Goal: Find contact information: Find contact information

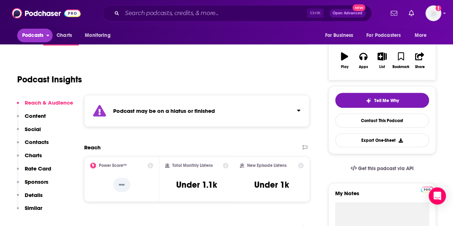
click at [32, 38] on span "Podcasts" at bounding box center [32, 35] width 21 height 10
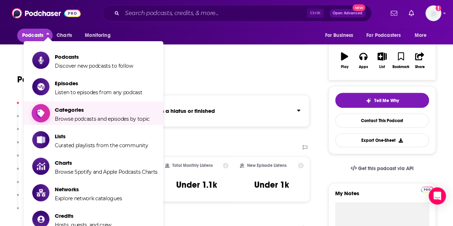
click at [69, 115] on span "Categories Browse podcasts and episodes by topic" at bounding box center [102, 113] width 95 height 18
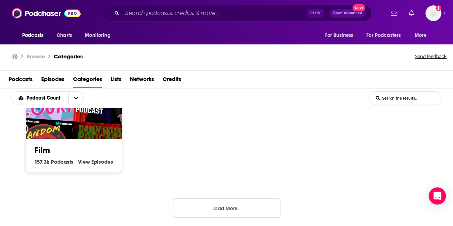
scroll to position [542, 0]
click at [224, 203] on button "Load More..." at bounding box center [226, 207] width 107 height 19
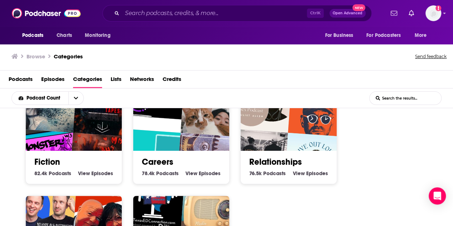
scroll to position [1044, 0]
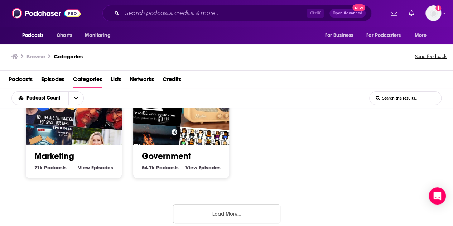
click at [231, 212] on button "Load More..." at bounding box center [226, 213] width 107 height 19
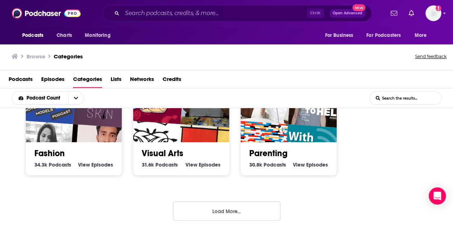
scroll to position [0, 0]
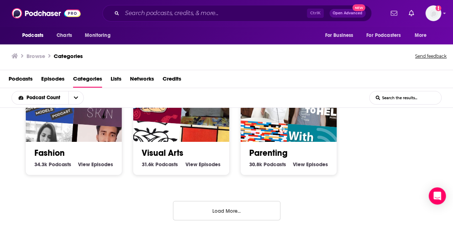
click at [245, 202] on button "Load More..." at bounding box center [226, 210] width 107 height 19
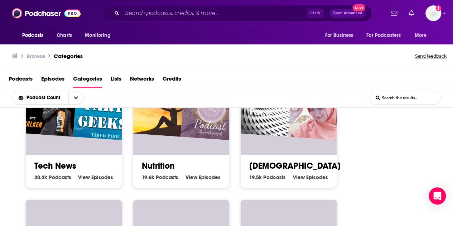
scroll to position [1948, 0]
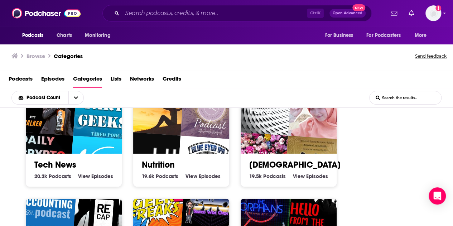
click at [408, 99] on input "List Search Input" at bounding box center [406, 97] width 72 height 13
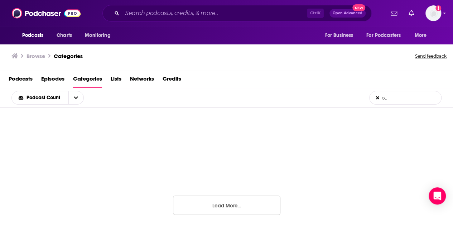
scroll to position [233, 0]
type input "outdoor"
click at [377, 97] on icon at bounding box center [377, 97] width 3 height 3
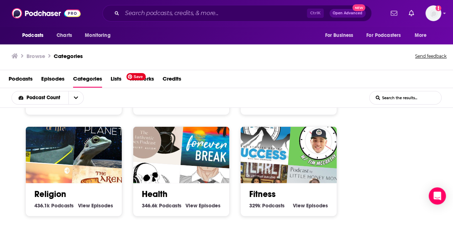
scroll to position [184, 0]
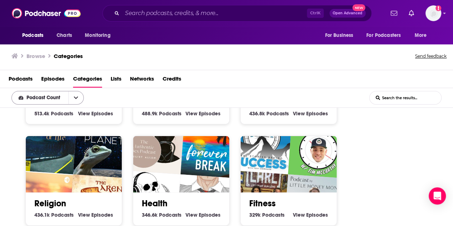
click at [72, 97] on button "open menu" at bounding box center [75, 97] width 15 height 13
click at [16, 78] on span "Podcasts" at bounding box center [21, 80] width 24 height 15
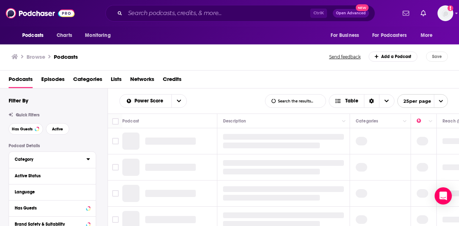
click at [51, 158] on div "Category" at bounding box center [48, 159] width 67 height 5
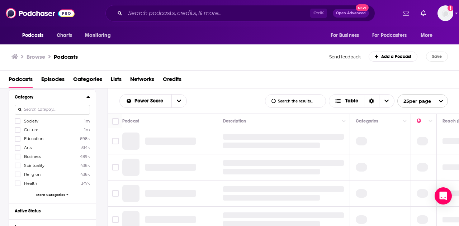
scroll to position [72, 0]
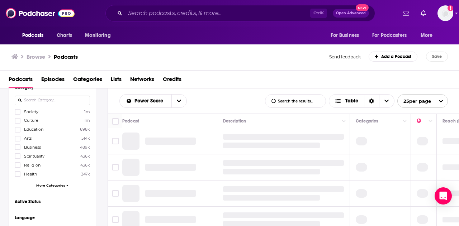
click at [55, 100] on input at bounding box center [52, 101] width 75 height 10
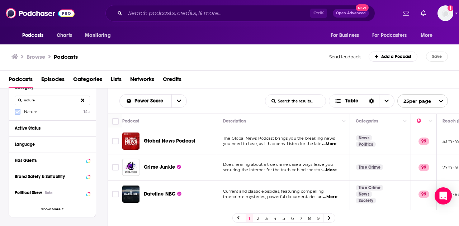
click at [18, 111] on icon at bounding box center [17, 111] width 4 height 3
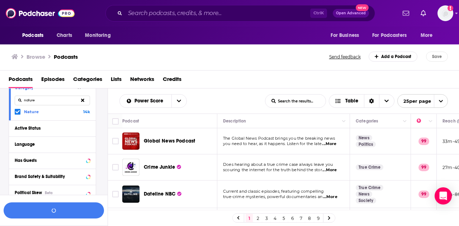
click at [54, 103] on input "nature" at bounding box center [52, 101] width 75 height 10
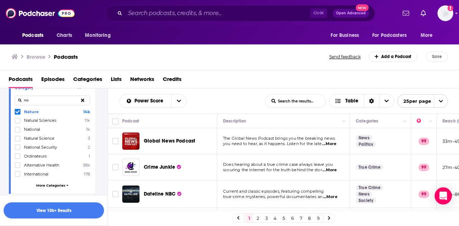
type input "n"
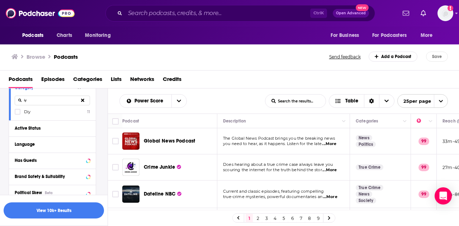
type input "i"
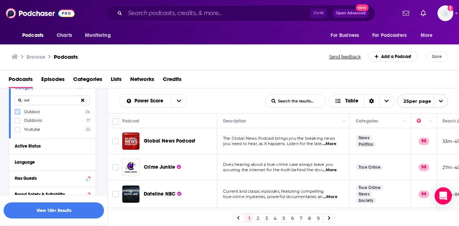
type input "out"
click at [18, 112] on icon at bounding box center [17, 111] width 4 height 3
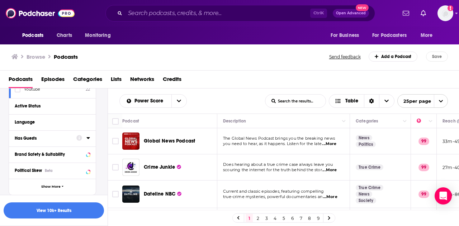
scroll to position [107, 0]
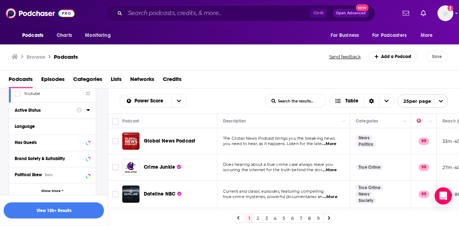
click at [32, 109] on div "Active Status" at bounding box center [43, 110] width 57 height 5
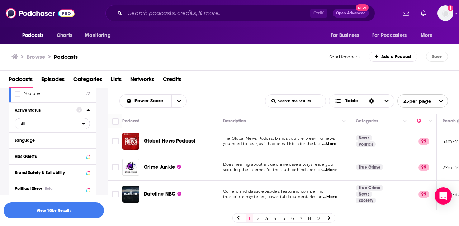
click at [64, 124] on span "All" at bounding box center [48, 123] width 67 height 9
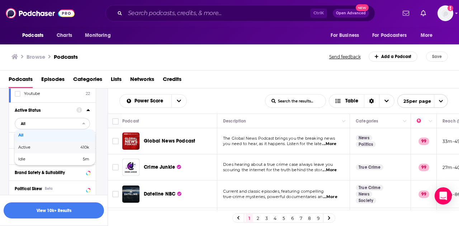
click at [23, 145] on span "Active" at bounding box center [36, 147] width 36 height 4
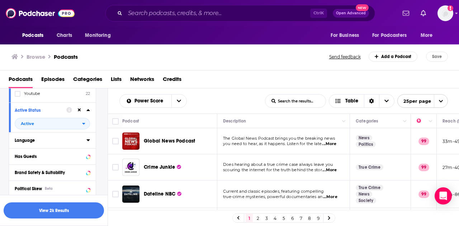
click at [89, 139] on icon at bounding box center [87, 140] width 3 height 2
click at [19, 162] on icon at bounding box center [17, 164] width 4 height 4
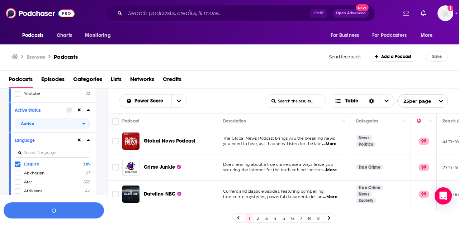
click at [87, 141] on icon at bounding box center [88, 140] width 4 height 6
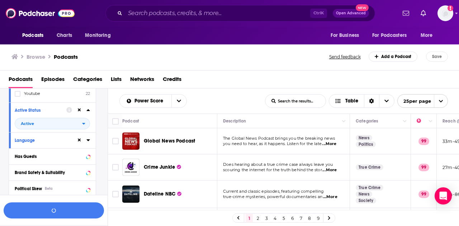
click at [87, 113] on div at bounding box center [78, 110] width 24 height 9
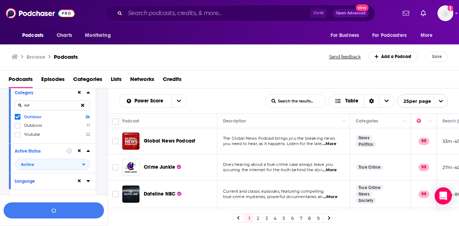
scroll to position [36, 0]
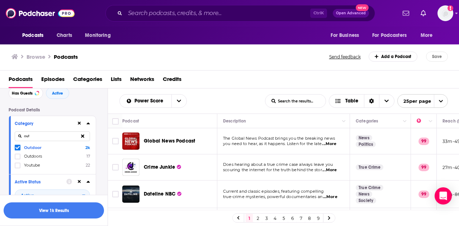
click at [89, 124] on icon at bounding box center [87, 124] width 3 height 2
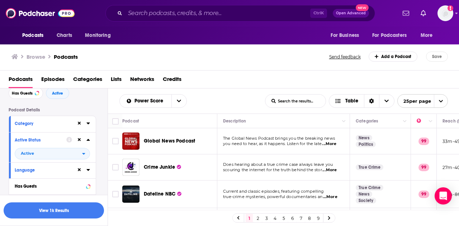
click at [44, 128] on button "Category" at bounding box center [46, 123] width 62 height 9
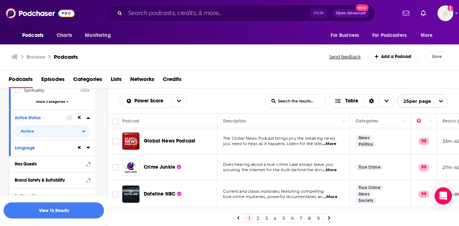
scroll to position [179, 0]
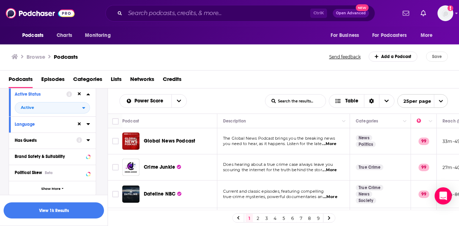
click at [60, 138] on div "Has Guests" at bounding box center [43, 140] width 57 height 5
click at [73, 153] on span "All" at bounding box center [48, 153] width 67 height 9
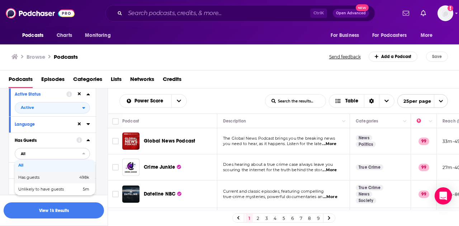
click at [34, 176] on span "Has guests" at bounding box center [38, 178] width 40 height 4
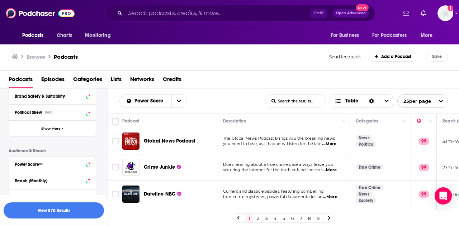
scroll to position [287, 0]
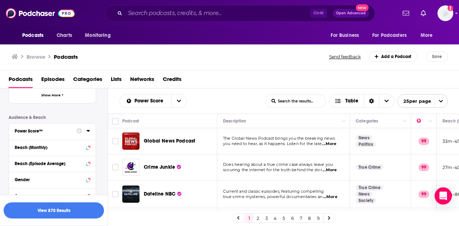
click at [69, 129] on div "Power Score™" at bounding box center [43, 131] width 57 height 5
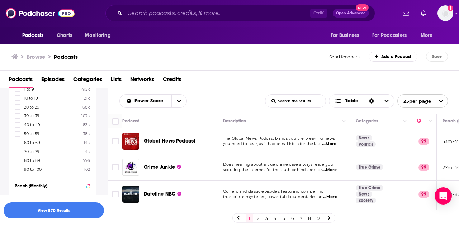
scroll to position [358, 0]
click at [18, 149] on icon at bounding box center [17, 150] width 4 height 3
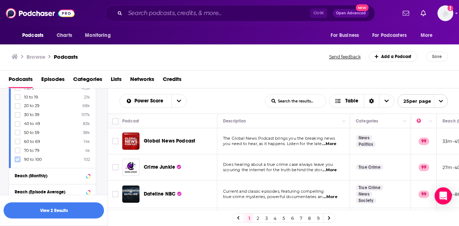
click at [18, 158] on icon at bounding box center [17, 159] width 4 height 3
click at [89, 175] on icon at bounding box center [87, 176] width 3 height 2
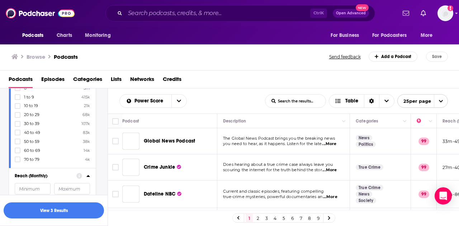
scroll to position [430, 0]
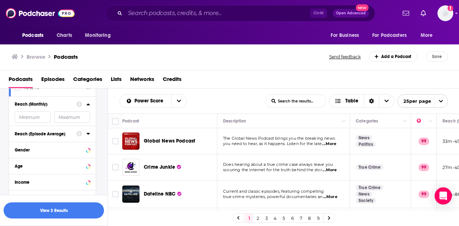
click at [58, 132] on div "Reach (Episode Average)" at bounding box center [43, 134] width 57 height 5
click at [32, 142] on input "number" at bounding box center [33, 146] width 36 height 11
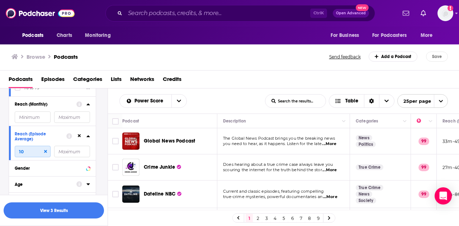
type input "1"
type input "6"
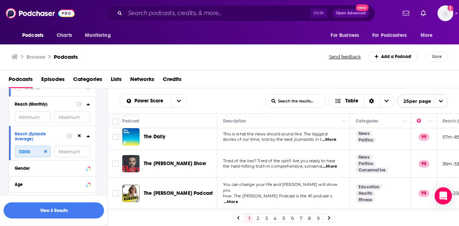
click at [47, 150] on input "5000" at bounding box center [33, 151] width 36 height 11
type input "5000"
click at [46, 150] on icon at bounding box center [45, 151] width 3 height 3
click at [48, 209] on button "View 3 Results" at bounding box center [54, 210] width 100 height 16
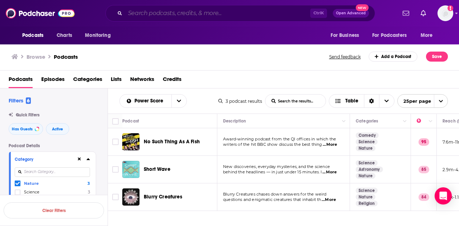
drag, startPoint x: 147, startPoint y: 12, endPoint x: 151, endPoint y: 11, distance: 3.7
click at [147, 12] on input "Search podcasts, credits, & more..." at bounding box center [217, 13] width 185 height 11
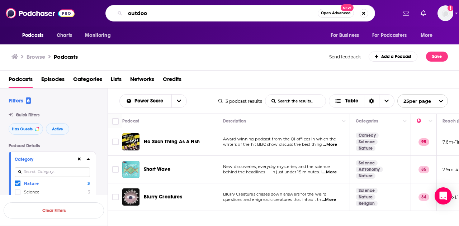
type input "outdoor"
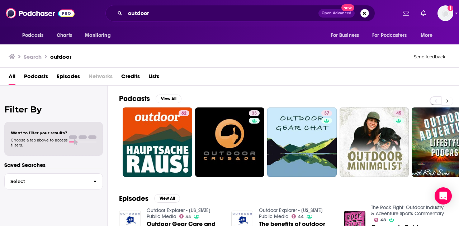
click at [447, 99] on icon at bounding box center [447, 101] width 3 height 5
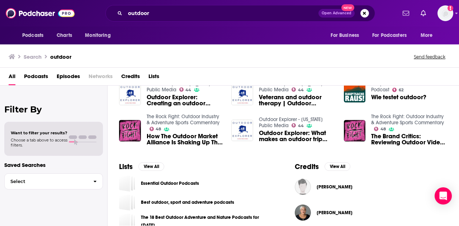
scroll to position [215, 0]
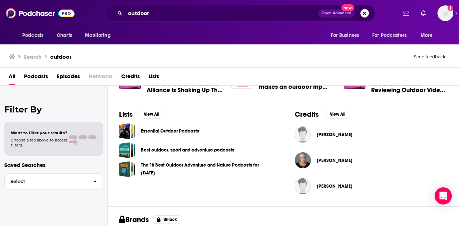
click at [236, 150] on div "Best outdoor, sport and adventure podcasts" at bounding box center [195, 150] width 153 height 16
click at [211, 149] on div "Podcasts Charts Monitoring outdoor Open Advanced New For Business For Podcaster…" at bounding box center [229, 113] width 459 height 226
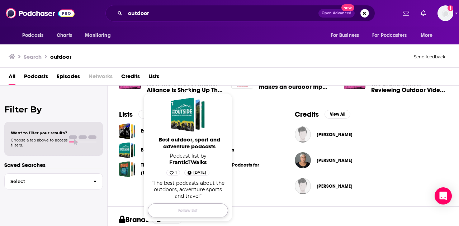
click at [196, 210] on button "Follow List" at bounding box center [188, 211] width 80 height 14
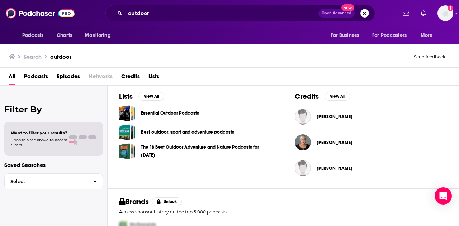
scroll to position [205, 0]
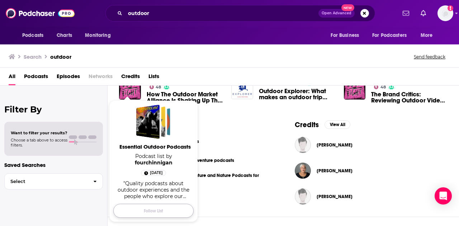
click at [152, 212] on button "Follow List" at bounding box center [153, 211] width 80 height 14
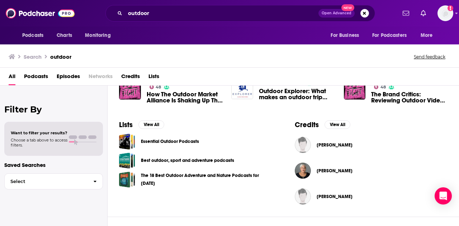
click at [153, 75] on span "Lists" at bounding box center [153, 78] width 11 height 15
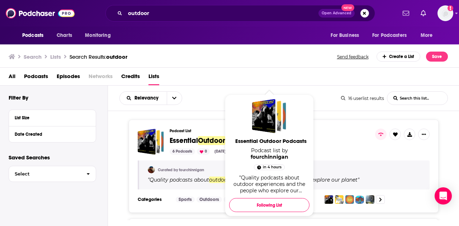
click at [183, 141] on span "Essential" at bounding box center [183, 140] width 28 height 9
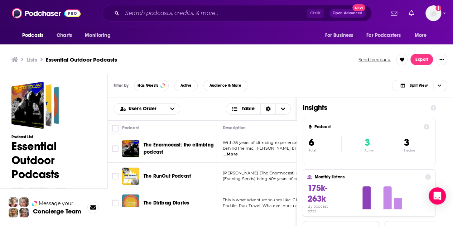
scroll to position [36, 0]
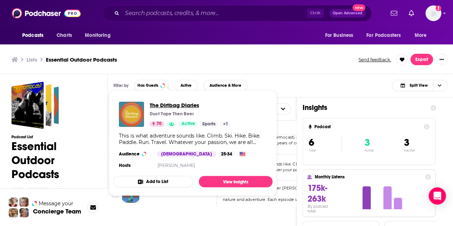
click at [180, 105] on span "The Dirtbag Diaries" at bounding box center [190, 105] width 81 height 7
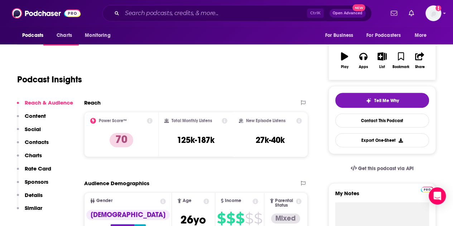
scroll to position [36, 0]
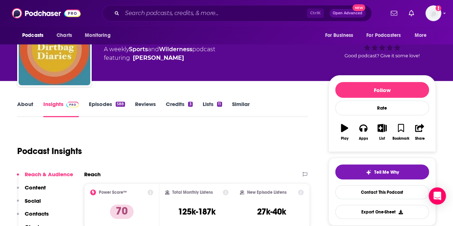
click at [30, 103] on link "About" at bounding box center [25, 109] width 16 height 16
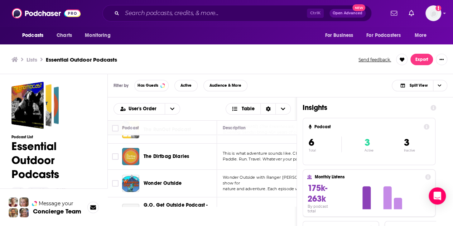
scroll to position [72, 0]
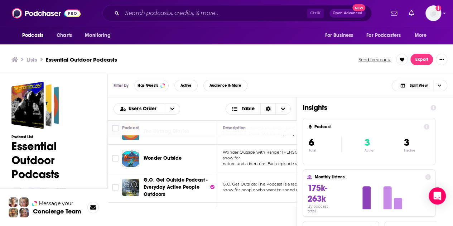
click at [271, 57] on ul "Lists Essential Outdoor Podcasts" at bounding box center [180, 59] width 339 height 7
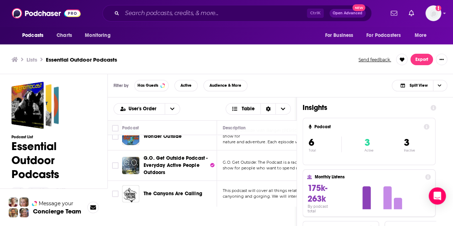
scroll to position [98, 0]
click at [77, 155] on h1 "Essential Outdoor Podcasts" at bounding box center [53, 160] width 85 height 42
click at [80, 159] on h1 "Essential Outdoor Podcasts" at bounding box center [53, 160] width 85 height 42
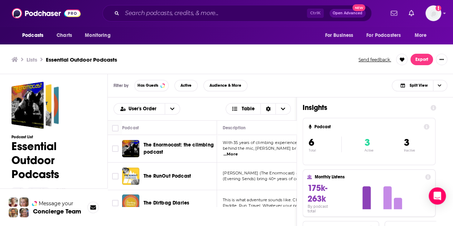
scroll to position [0, 0]
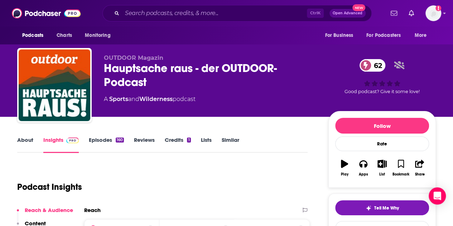
click at [27, 139] on link "About" at bounding box center [25, 145] width 16 height 16
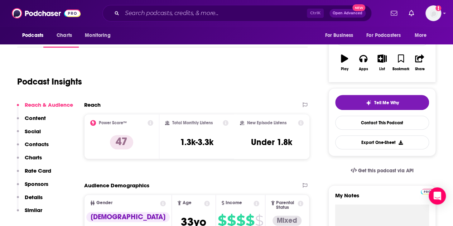
scroll to position [107, 0]
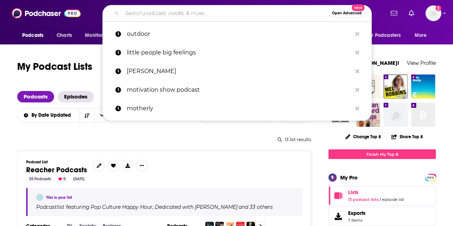
click at [172, 10] on input "Search podcasts, credits, & more..." at bounding box center [225, 13] width 207 height 11
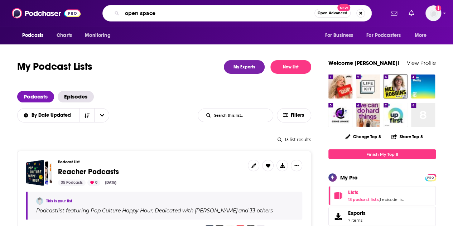
type input "open spaces"
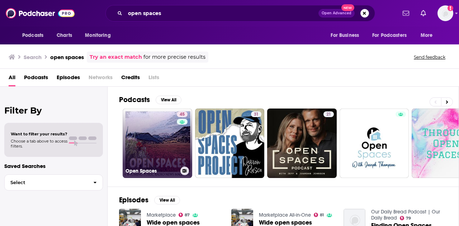
click at [153, 136] on link "45 Open Spaces" at bounding box center [158, 144] width 70 height 70
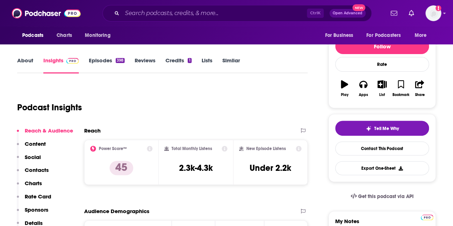
scroll to position [179, 0]
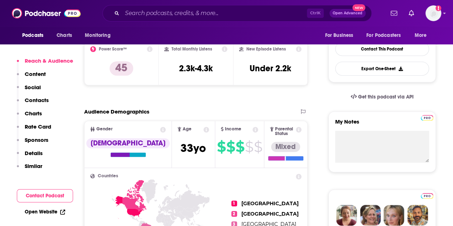
click at [36, 101] on p "Contacts" at bounding box center [37, 100] width 24 height 7
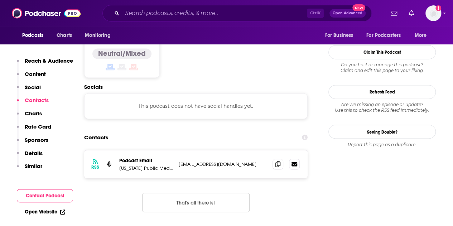
scroll to position [568, 0]
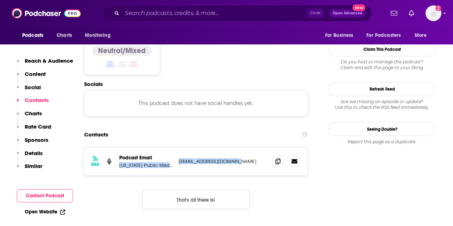
drag, startPoint x: 222, startPoint y: 130, endPoint x: 176, endPoint y: 130, distance: 46.6
click at [176, 147] on div "RSS Podcast Email [US_STATE] Public Media [EMAIL_ADDRESS][DOMAIN_NAME] [EMAIL_A…" at bounding box center [196, 161] width 224 height 28
click at [193, 158] on p "[EMAIL_ADDRESS][DOMAIN_NAME]" at bounding box center [223, 161] width 88 height 6
click at [245, 158] on p "[EMAIL_ADDRESS][DOMAIN_NAME]" at bounding box center [223, 161] width 88 height 6
drag, startPoint x: 245, startPoint y: 133, endPoint x: 180, endPoint y: 132, distance: 64.9
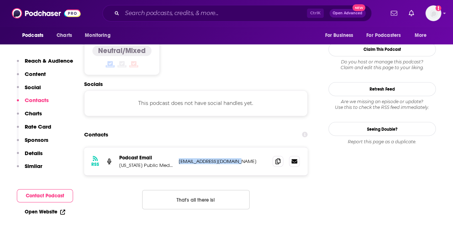
click at [180, 158] on p "[EMAIL_ADDRESS][DOMAIN_NAME]" at bounding box center [223, 161] width 88 height 6
copy p "[EMAIL_ADDRESS][DOMAIN_NAME]"
